Goal: Check status: Check status

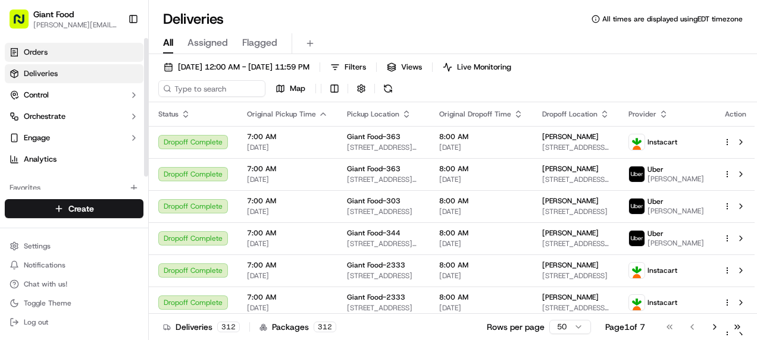
click at [61, 43] on link "Orders" at bounding box center [74, 52] width 139 height 19
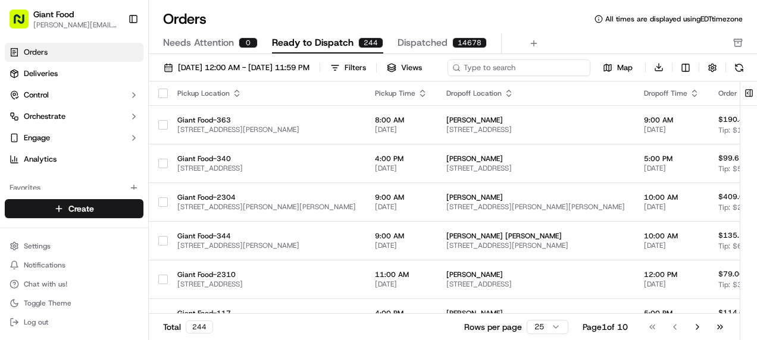
click at [589, 60] on input at bounding box center [519, 68] width 143 height 17
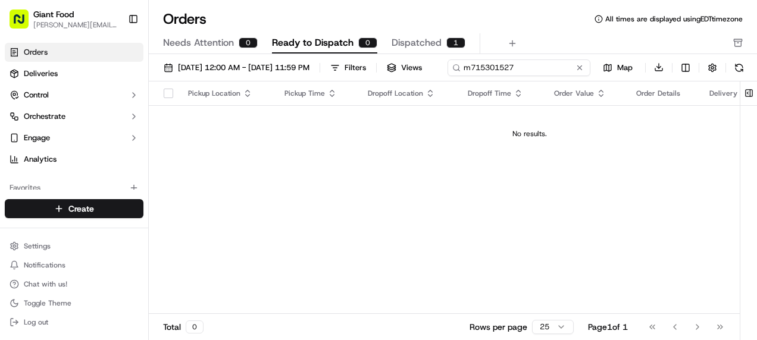
type input "m715301527"
click at [163, 36] on span "Needs Attention" at bounding box center [198, 43] width 71 height 14
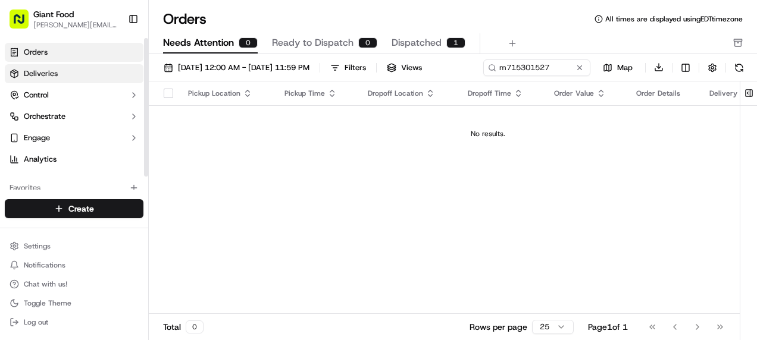
click at [45, 64] on link "Deliveries" at bounding box center [74, 73] width 139 height 19
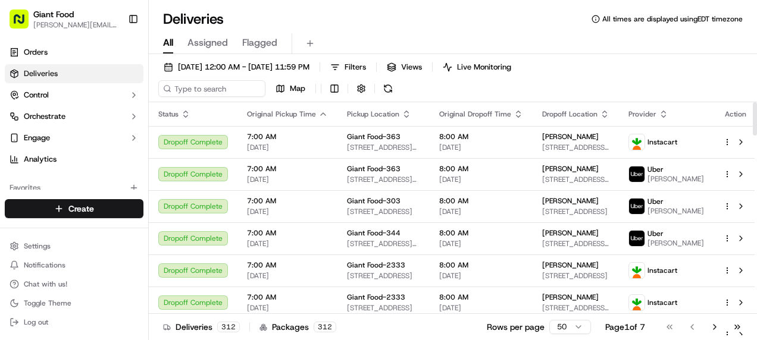
click at [402, 110] on icon "button" at bounding box center [407, 115] width 10 height 10
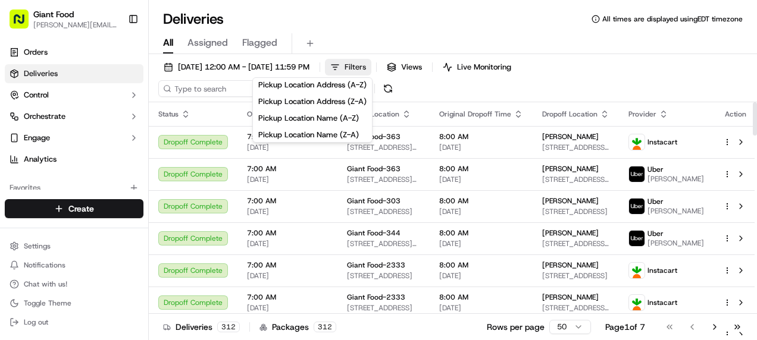
click at [345, 62] on span "Filters" at bounding box center [355, 67] width 21 height 11
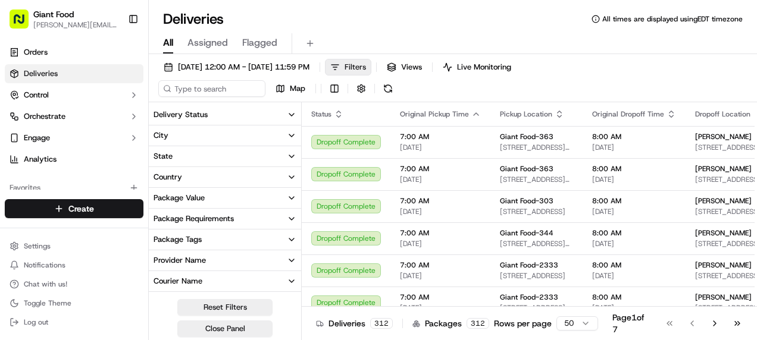
click at [345, 62] on span "Filters" at bounding box center [355, 67] width 21 height 11
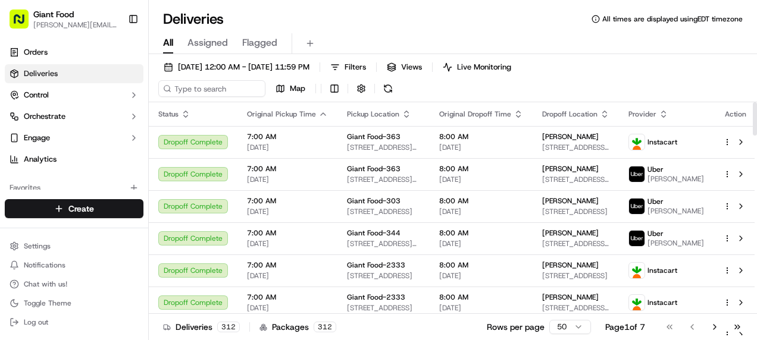
click at [337, 102] on th "Pickup Location" at bounding box center [383, 114] width 92 height 24
click at [402, 110] on icon "button" at bounding box center [407, 115] width 10 height 10
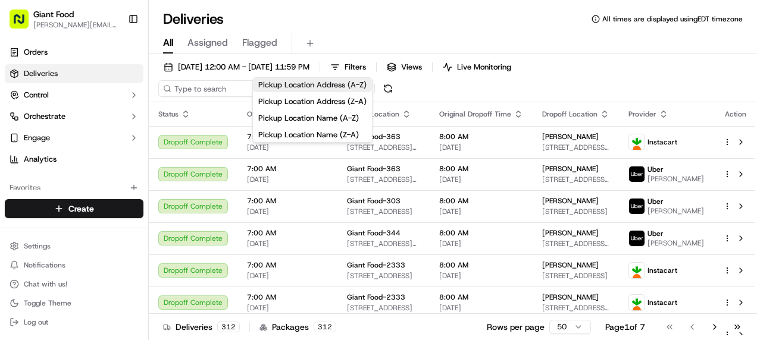
click at [288, 86] on button "Pickup Location Address (A-Z)" at bounding box center [312, 85] width 119 height 14
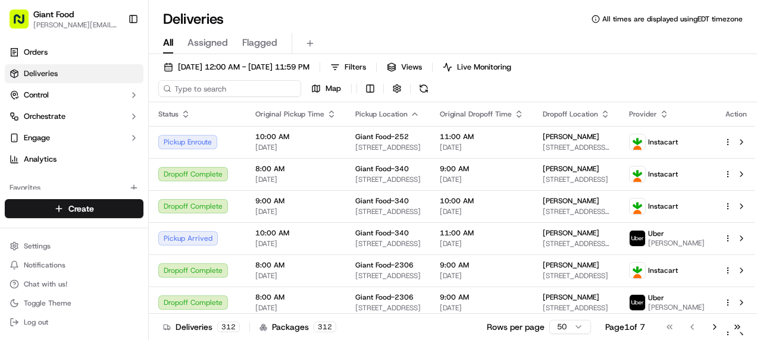
click at [301, 80] on input at bounding box center [229, 88] width 143 height 17
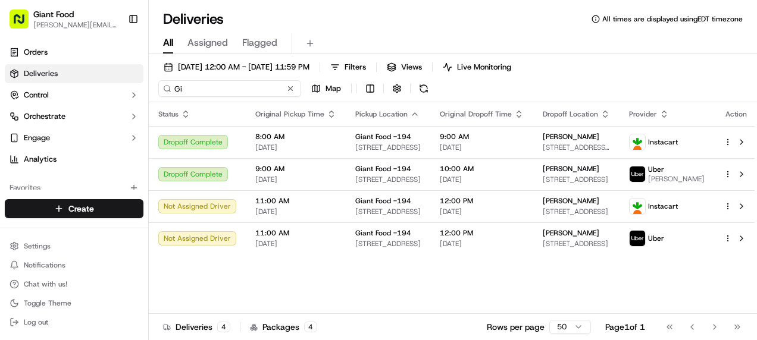
type input "G"
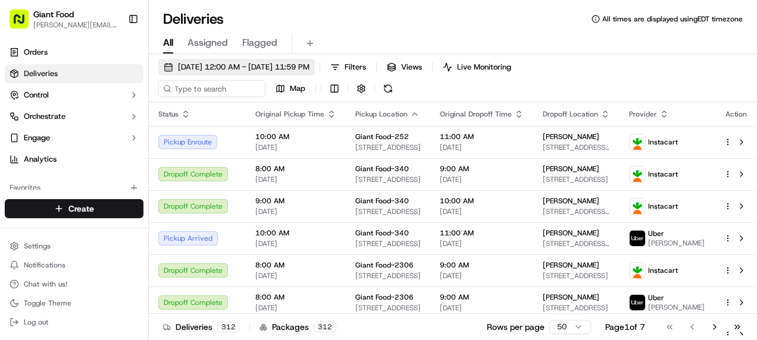
click at [178, 62] on span "[DATE] 12:00 AM - [DATE] 11:59 PM" at bounding box center [244, 67] width 132 height 11
click at [85, 190] on div "Orders Deliveries Control Orchestrate Engage Analytics Favorites Available Prod…" at bounding box center [74, 114] width 148 height 152
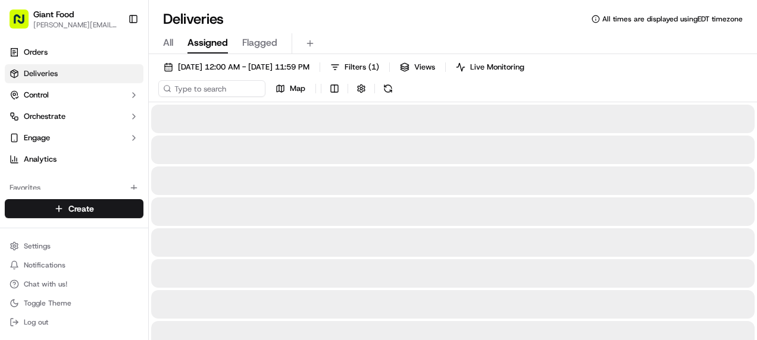
click at [187, 36] on span "Assigned" at bounding box center [207, 43] width 40 height 14
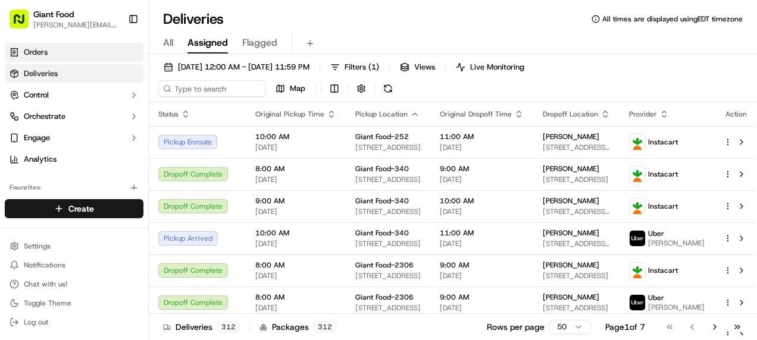
click at [41, 43] on link "Orders" at bounding box center [74, 52] width 139 height 19
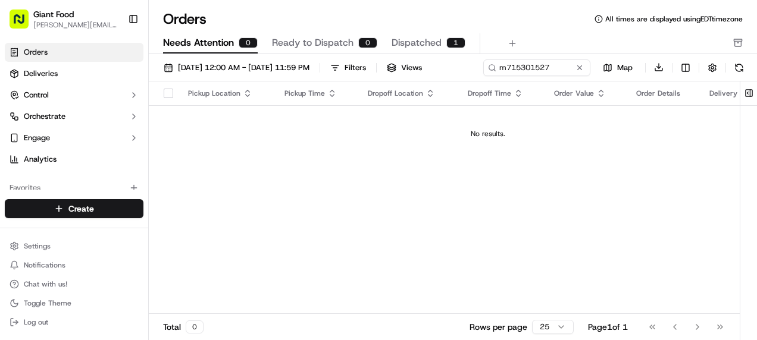
click at [243, 89] on icon "button" at bounding box center [248, 94] width 10 height 10
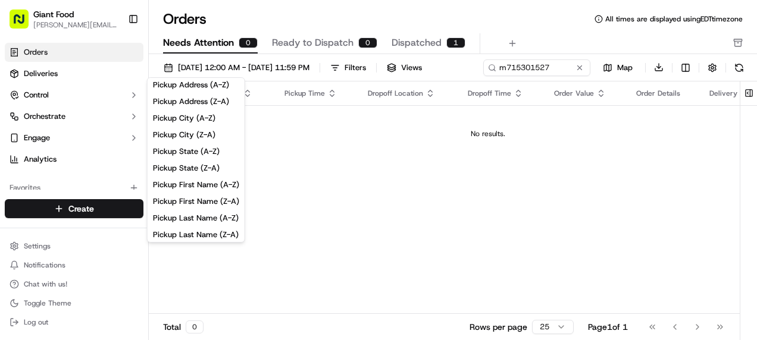
click at [164, 89] on button "button" at bounding box center [169, 94] width 10 height 10
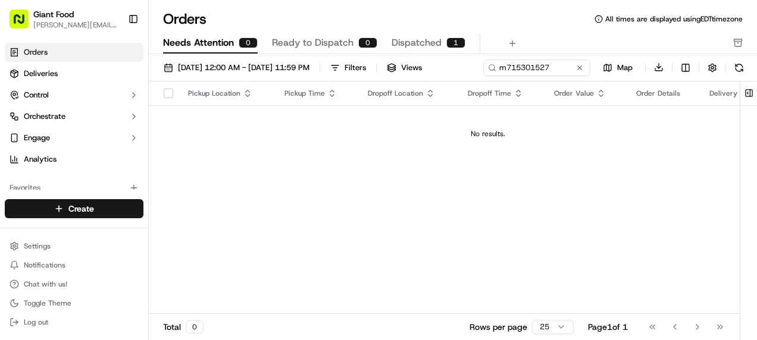
click at [164, 89] on button "button" at bounding box center [169, 94] width 10 height 10
click at [188, 89] on div "Pickup Location" at bounding box center [226, 94] width 77 height 10
click at [327, 89] on icon "button" at bounding box center [332, 94] width 10 height 10
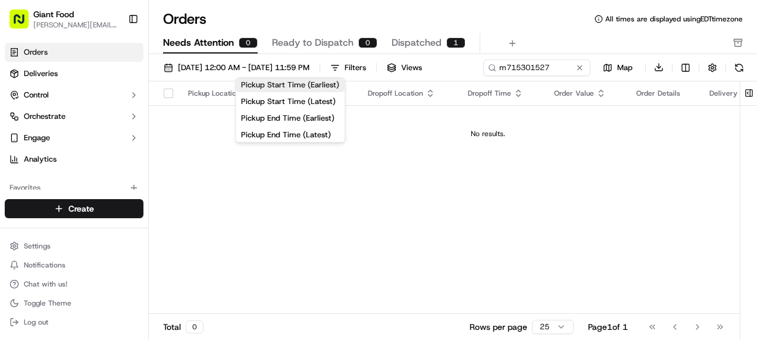
click at [269, 85] on button "Pickup Start Time (Earliest)" at bounding box center [290, 85] width 109 height 14
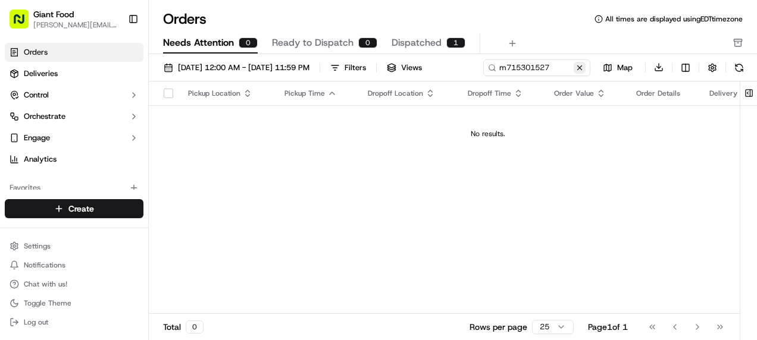
click at [586, 62] on button at bounding box center [580, 68] width 12 height 12
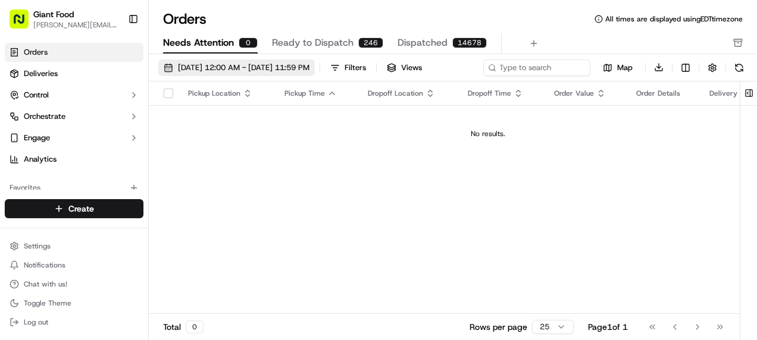
click at [178, 62] on span "[DATE] 12:00 AM - [DATE] 11:59 PM" at bounding box center [244, 67] width 132 height 11
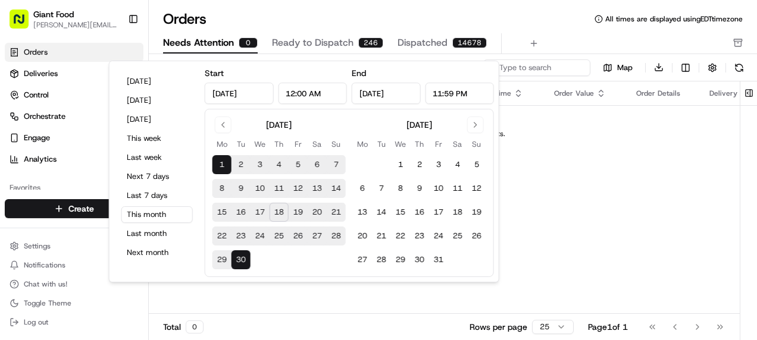
click at [270, 203] on button "18" at bounding box center [279, 212] width 19 height 19
type input "[DATE]"
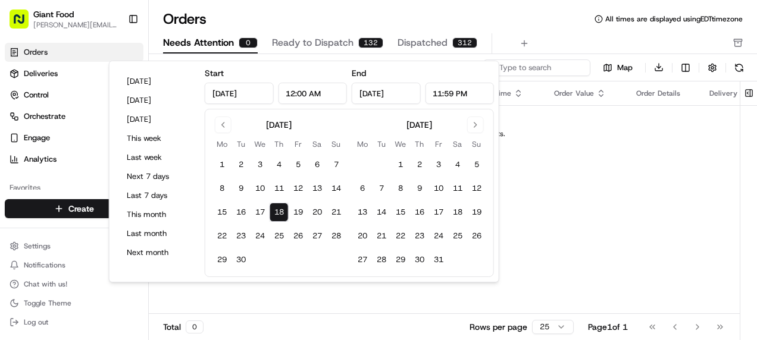
click at [544, 174] on div "Pickup Location Pickup Time Dropoff Location Dropoff Time Order Value Order Det…" at bounding box center [488, 198] width 678 height 233
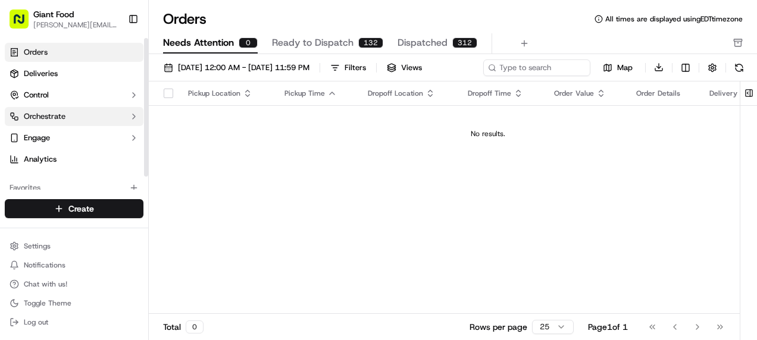
click at [129, 112] on icon "button" at bounding box center [134, 117] width 10 height 10
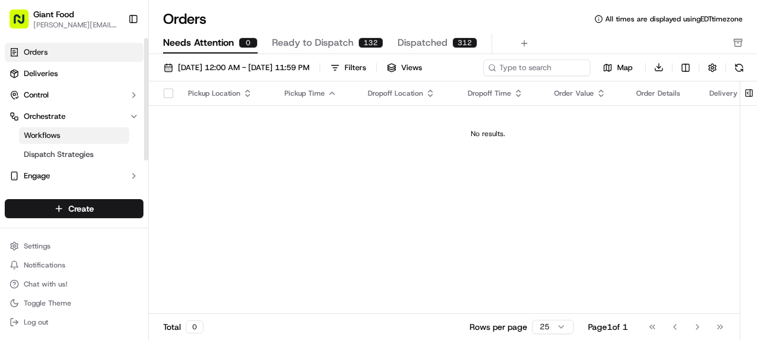
click at [69, 127] on link "Workflows" at bounding box center [74, 135] width 110 height 17
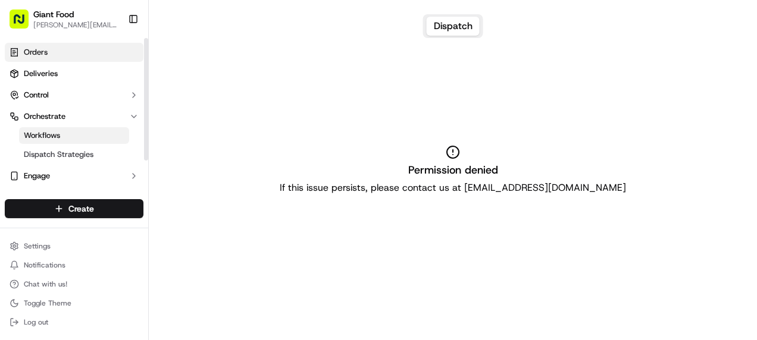
click at [43, 43] on link "Orders" at bounding box center [74, 52] width 139 height 19
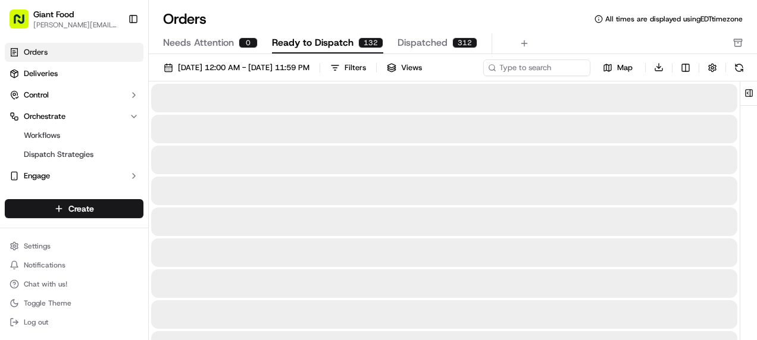
click at [272, 36] on span "Ready to Dispatch" at bounding box center [313, 43] width 82 height 14
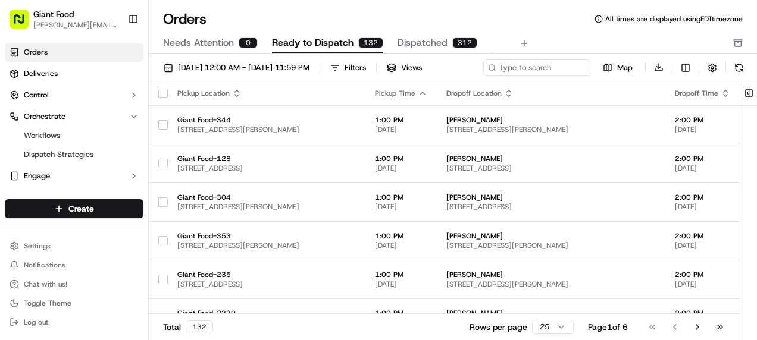
click at [507, 90] on icon "button" at bounding box center [509, 91] width 4 height 2
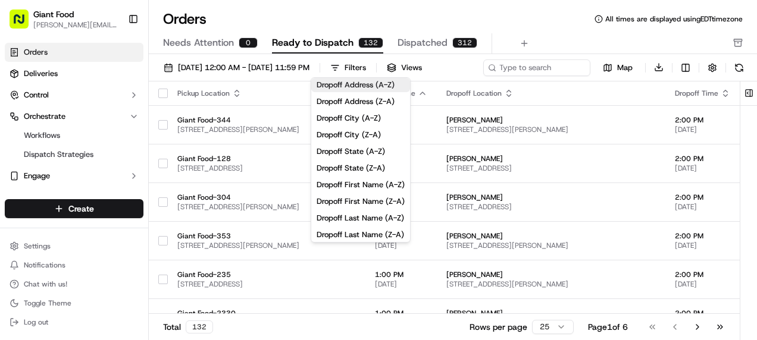
click at [364, 83] on button "Dropoff Address (A-Z)" at bounding box center [360, 85] width 99 height 14
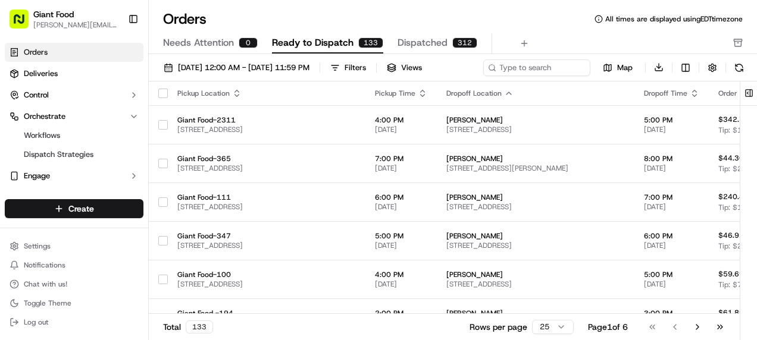
click at [504, 89] on icon "button" at bounding box center [509, 94] width 10 height 10
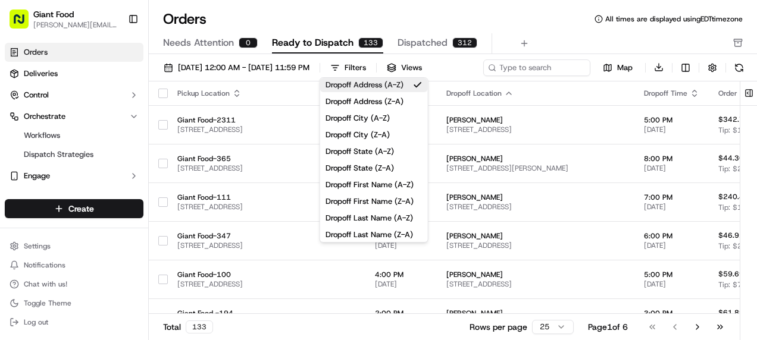
click at [390, 81] on button "Dropoff Address (A-Z)" at bounding box center [374, 85] width 108 height 14
click at [359, 88] on button "Dropoff Address (A-Z)" at bounding box center [374, 85] width 108 height 14
click at [345, 62] on div "Filters" at bounding box center [355, 67] width 21 height 11
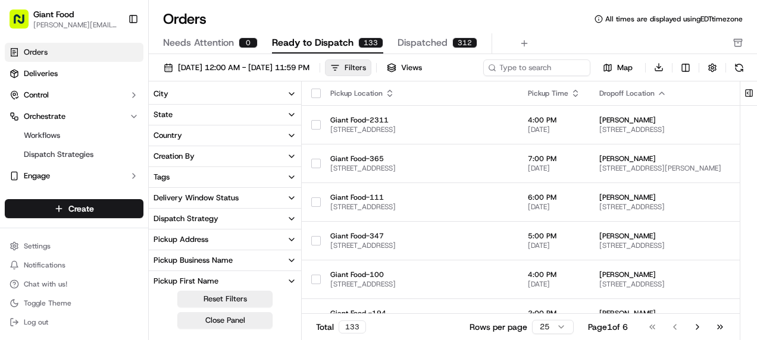
click at [345, 62] on div "Filters" at bounding box center [355, 67] width 21 height 11
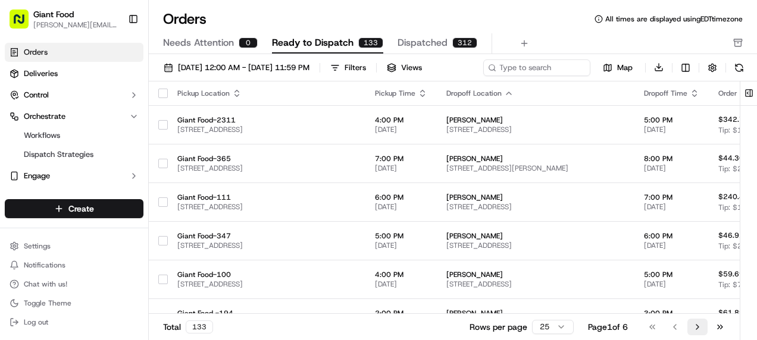
click at [708, 319] on button "Go to next page" at bounding box center [697, 327] width 20 height 17
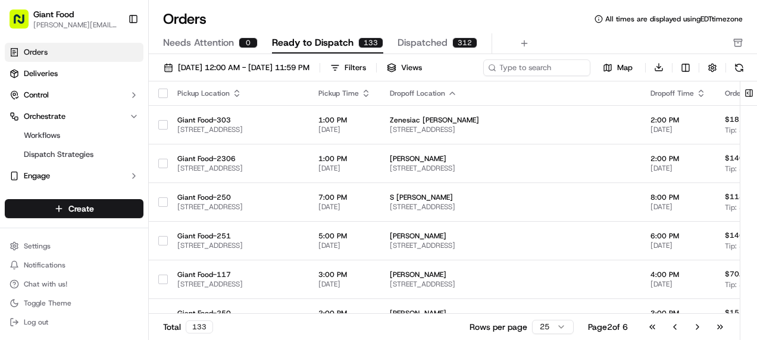
click at [708, 319] on button "Go to next page" at bounding box center [697, 327] width 20 height 17
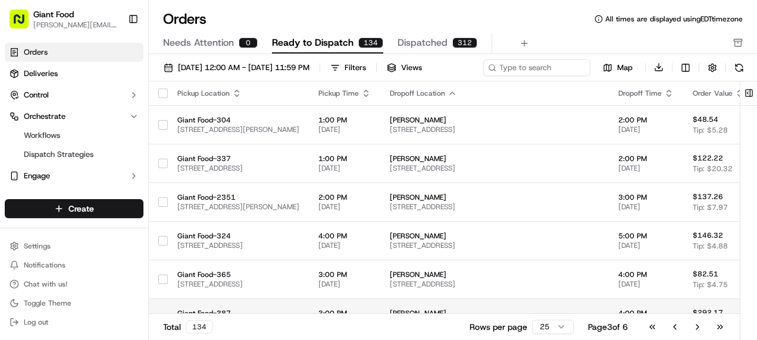
click at [168, 299] on td "Giant Food-387 [STREET_ADDRESS]" at bounding box center [238, 318] width 141 height 39
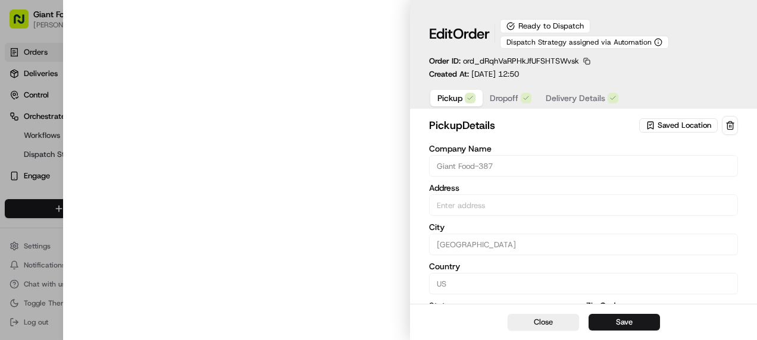
type input "[STREET_ADDRESS]"
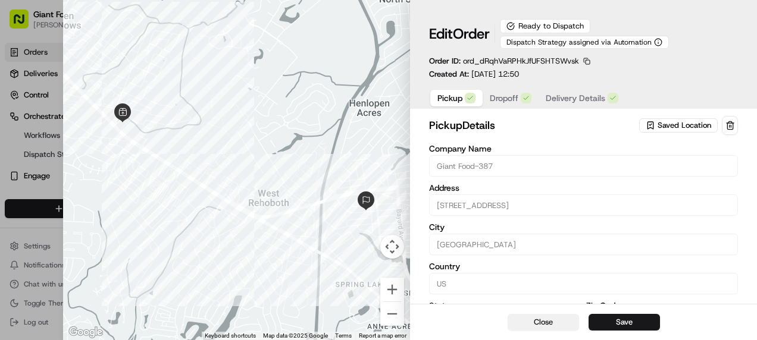
click at [555, 324] on button "Close" at bounding box center [543, 322] width 71 height 17
type input "+1"
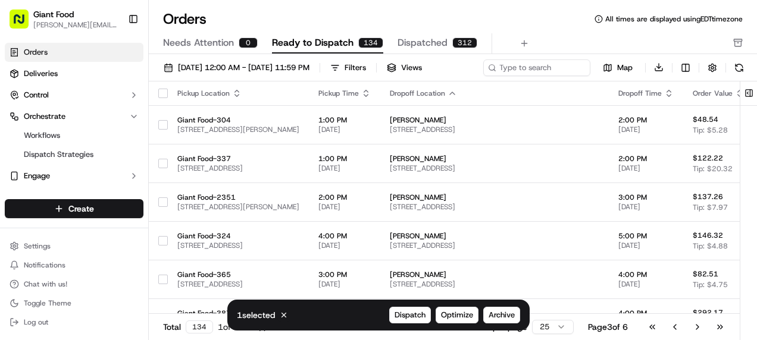
click at [503, 33] on div "Needs Attention 0 Ready to Dispatch 134 Dispatched 312" at bounding box center [444, 43] width 563 height 20
click at [442, 33] on div "Needs Attention 0 Ready to Dispatch 135 Dispatched 312" at bounding box center [444, 43] width 563 height 20
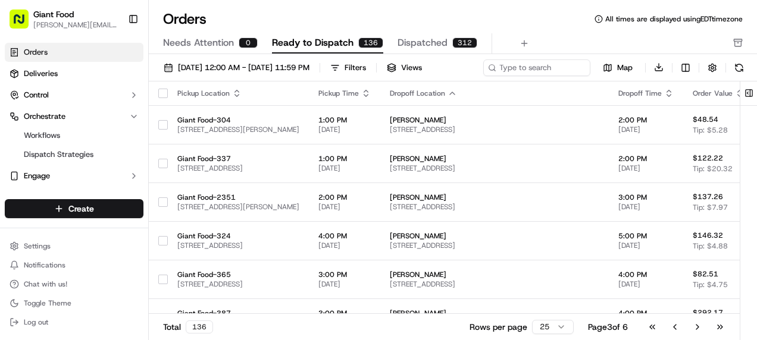
click at [318, 89] on div "Pickup Time" at bounding box center [344, 94] width 52 height 10
click at [361, 89] on icon "button" at bounding box center [366, 94] width 10 height 10
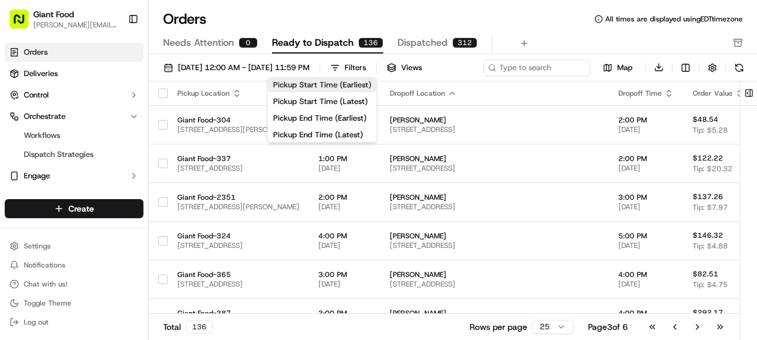
click at [307, 80] on button "Pickup Start Time (Earliest)" at bounding box center [322, 85] width 109 height 14
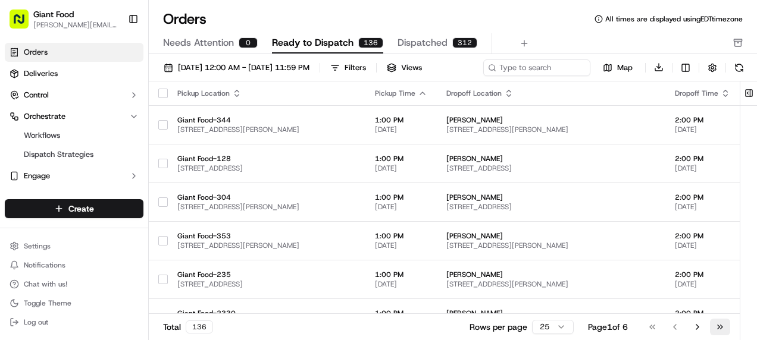
click at [730, 319] on button "Go to last page" at bounding box center [720, 327] width 20 height 17
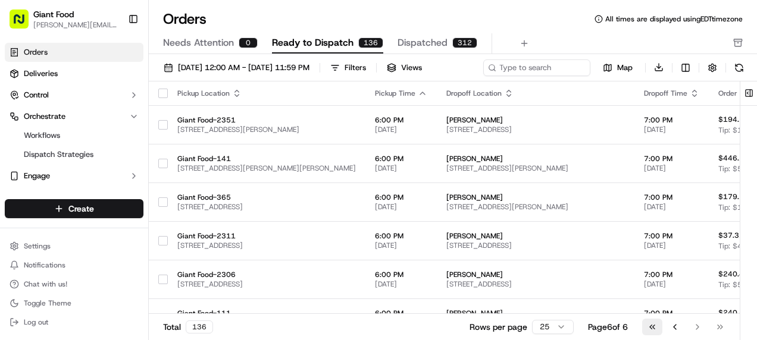
click at [662, 319] on button "Go to first page" at bounding box center [652, 327] width 20 height 17
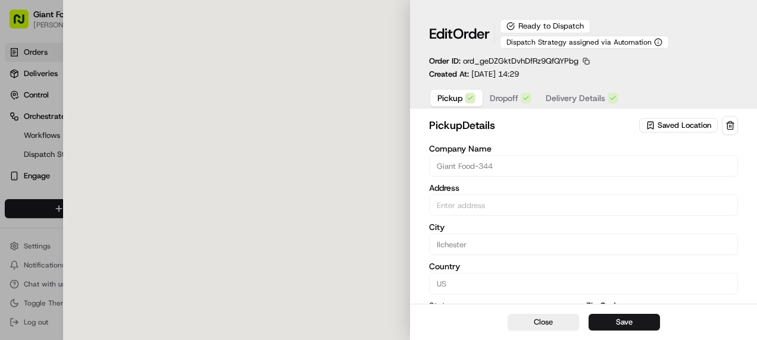
type input "[STREET_ADDRESS][PERSON_NAME]"
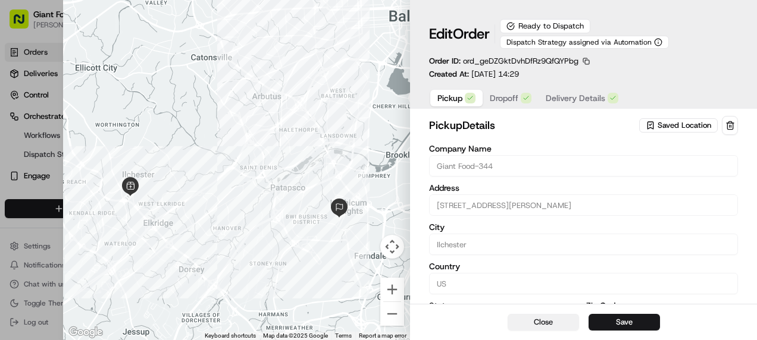
click at [551, 324] on button "Close" at bounding box center [543, 322] width 71 height 17
type input "+1"
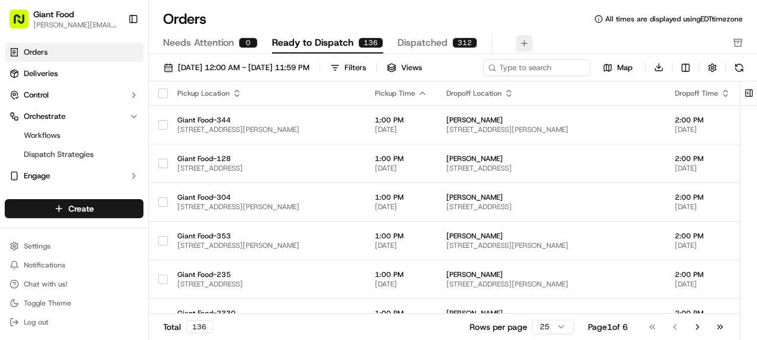
click at [516, 35] on button at bounding box center [524, 43] width 17 height 17
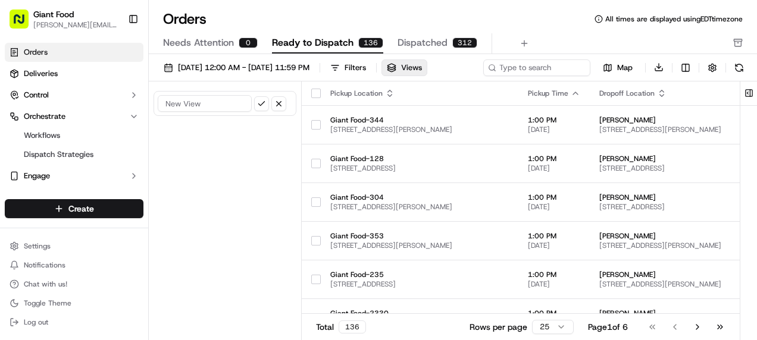
click at [158, 95] on input at bounding box center [205, 103] width 94 height 17
click at [271, 96] on button "button" at bounding box center [278, 103] width 15 height 15
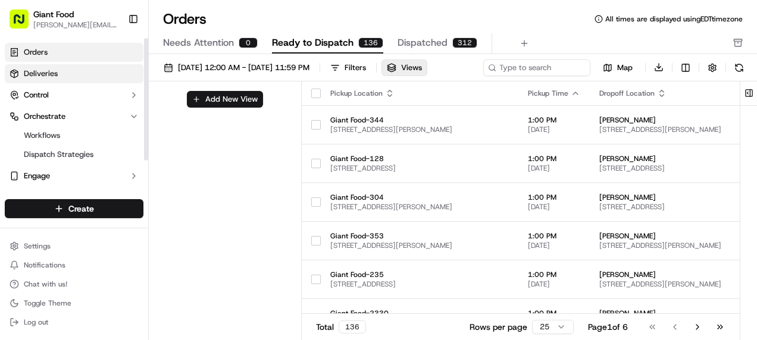
click at [51, 64] on link "Deliveries" at bounding box center [74, 73] width 139 height 19
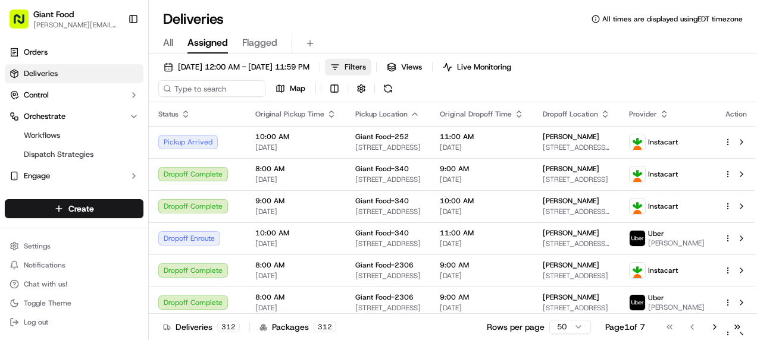
click at [345, 62] on span "Filters" at bounding box center [355, 67] width 21 height 11
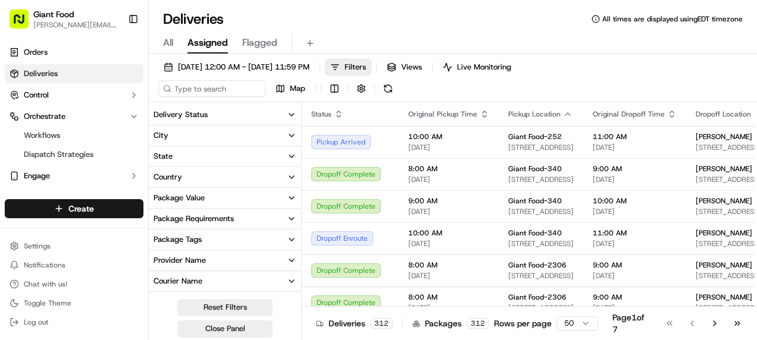
click at [287, 110] on icon "button" at bounding box center [292, 115] width 10 height 10
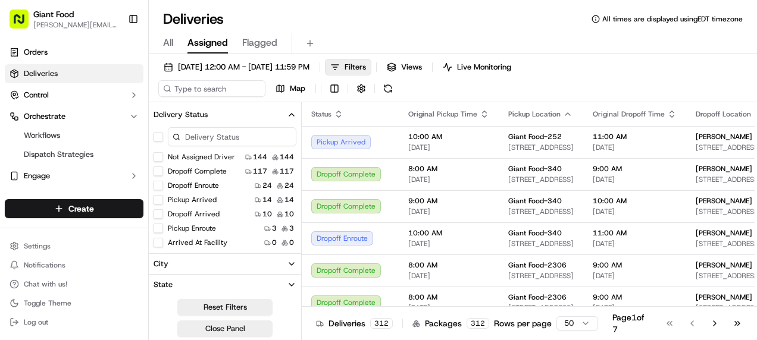
click at [287, 110] on icon "button" at bounding box center [292, 115] width 10 height 10
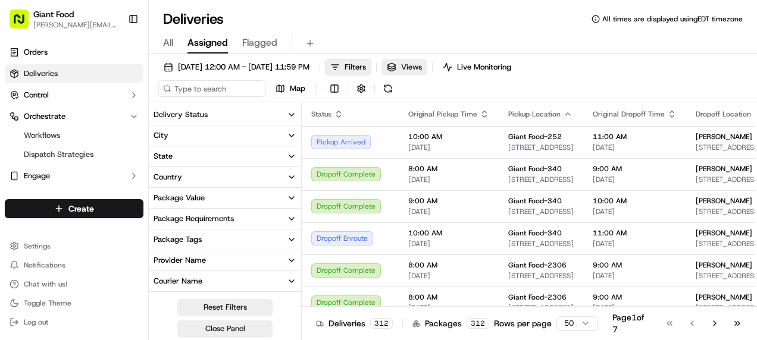
click at [401, 62] on span "Views" at bounding box center [411, 67] width 21 height 11
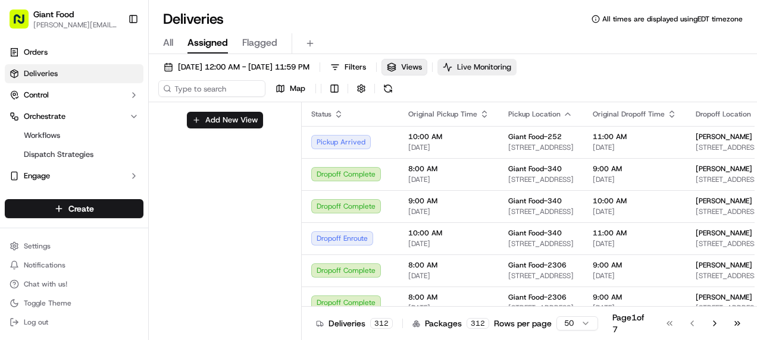
click at [457, 62] on span "Live Monitoring" at bounding box center [484, 67] width 54 height 11
